Goal: Transaction & Acquisition: Purchase product/service

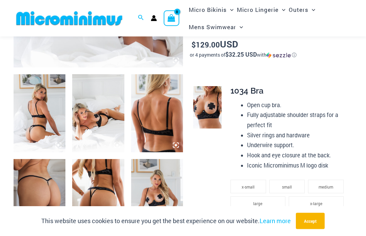
scroll to position [261, 0]
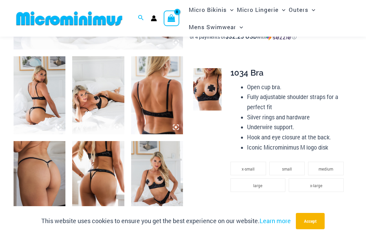
click at [47, 99] on img at bounding box center [40, 95] width 52 height 78
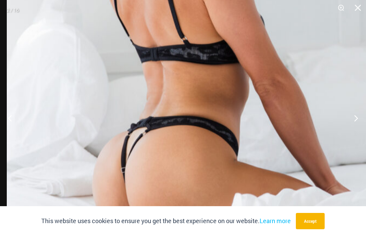
click at [184, 184] on img at bounding box center [193, 33] width 373 height 560
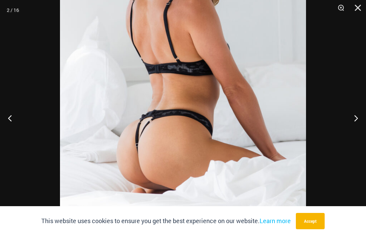
click at [247, 147] on img at bounding box center [183, 54] width 246 height 368
click at [289, 138] on img at bounding box center [183, 54] width 246 height 368
click at [353, 133] on button "Next" at bounding box center [352, 118] width 25 height 34
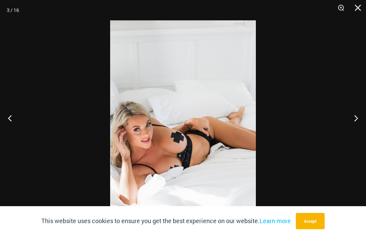
click at [358, 128] on button "Next" at bounding box center [352, 118] width 25 height 34
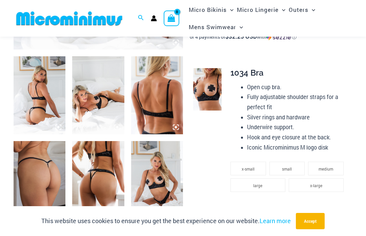
click at [37, 175] on img at bounding box center [40, 180] width 52 height 78
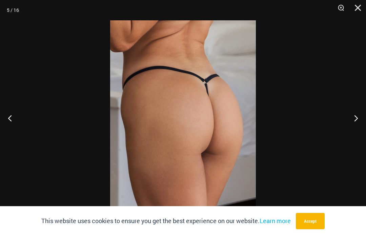
click at [355, 130] on button "Next" at bounding box center [352, 118] width 25 height 34
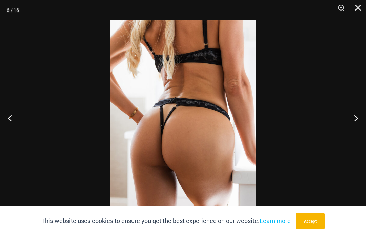
click at [360, 131] on button "Next" at bounding box center [352, 118] width 25 height 34
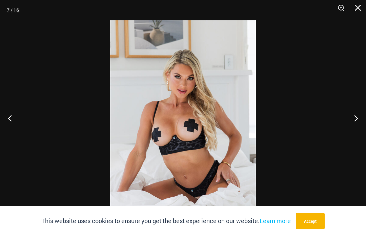
click at [360, 135] on button "Next" at bounding box center [352, 118] width 25 height 34
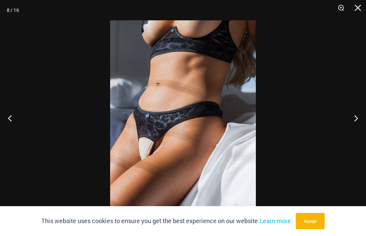
click at [358, 132] on button "Next" at bounding box center [352, 118] width 25 height 34
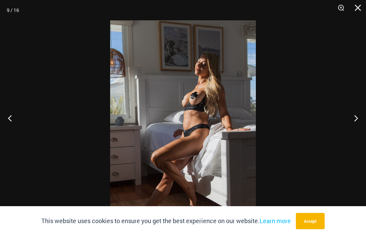
click at [353, 135] on button "Next" at bounding box center [352, 118] width 25 height 34
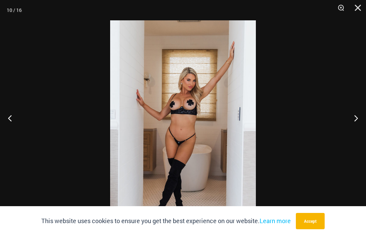
click at [356, 133] on button "Next" at bounding box center [352, 118] width 25 height 34
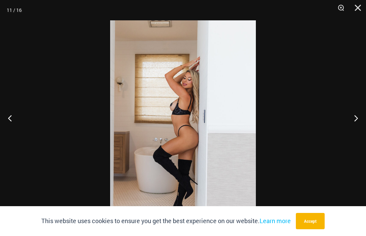
click at [354, 134] on button "Next" at bounding box center [352, 118] width 25 height 34
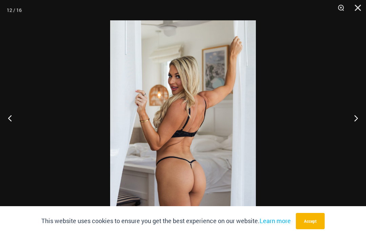
click at [356, 134] on button "Next" at bounding box center [352, 118] width 25 height 34
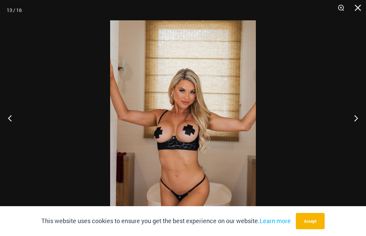
click at [356, 132] on button "Next" at bounding box center [352, 118] width 25 height 34
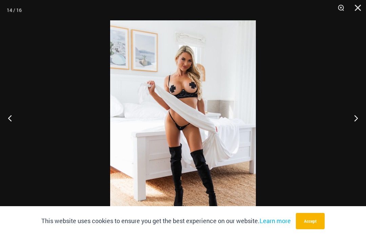
click at [358, 133] on button "Next" at bounding box center [352, 118] width 25 height 34
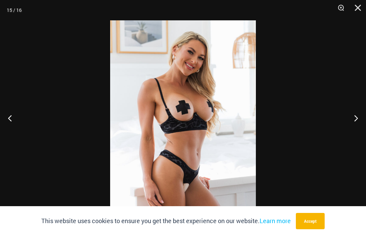
click at [355, 133] on button "Next" at bounding box center [352, 118] width 25 height 34
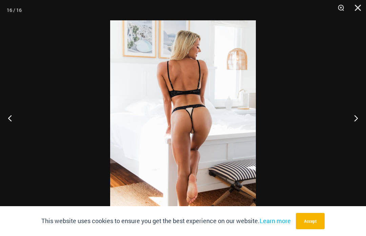
click at [356, 130] on button "Next" at bounding box center [352, 118] width 25 height 34
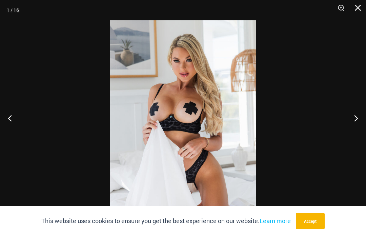
click at [354, 131] on button "Next" at bounding box center [352, 118] width 25 height 34
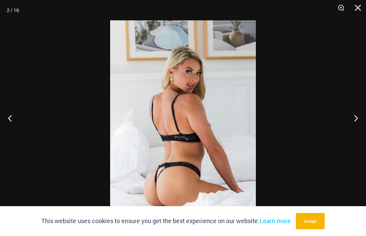
click at [357, 132] on button "Next" at bounding box center [352, 118] width 25 height 34
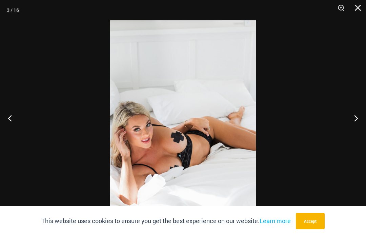
click at [360, 132] on button "Next" at bounding box center [352, 118] width 25 height 34
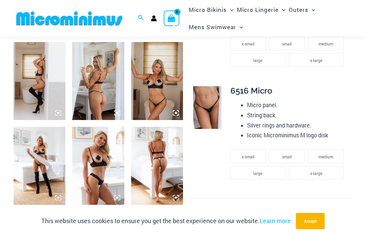
scroll to position [529, 0]
click at [156, 163] on img at bounding box center [157, 166] width 52 height 78
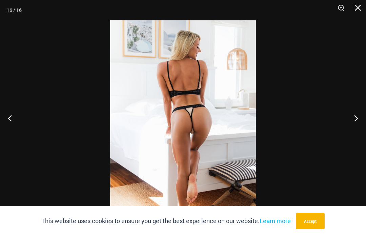
click at [362, 4] on button "Close" at bounding box center [355, 10] width 17 height 20
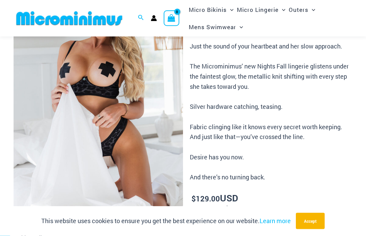
scroll to position [0, 0]
